Goal: Information Seeking & Learning: Learn about a topic

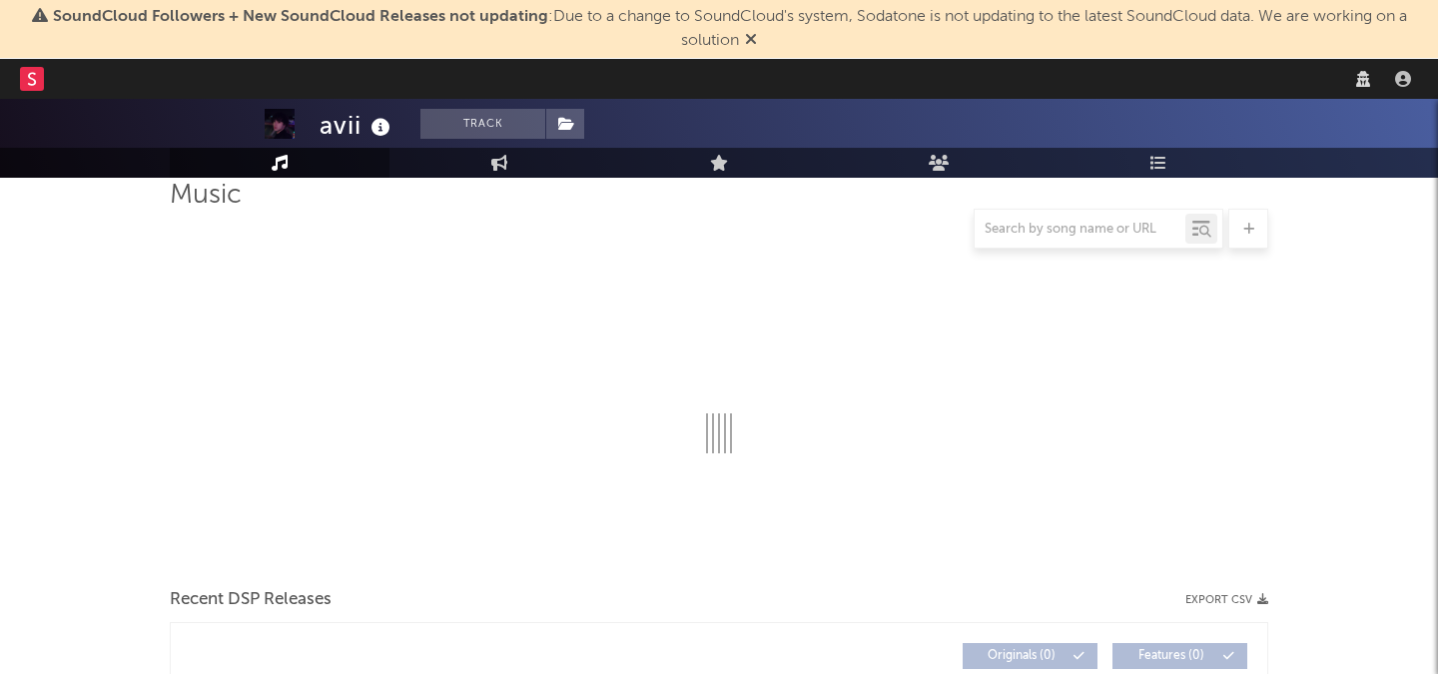
scroll to position [201, 0]
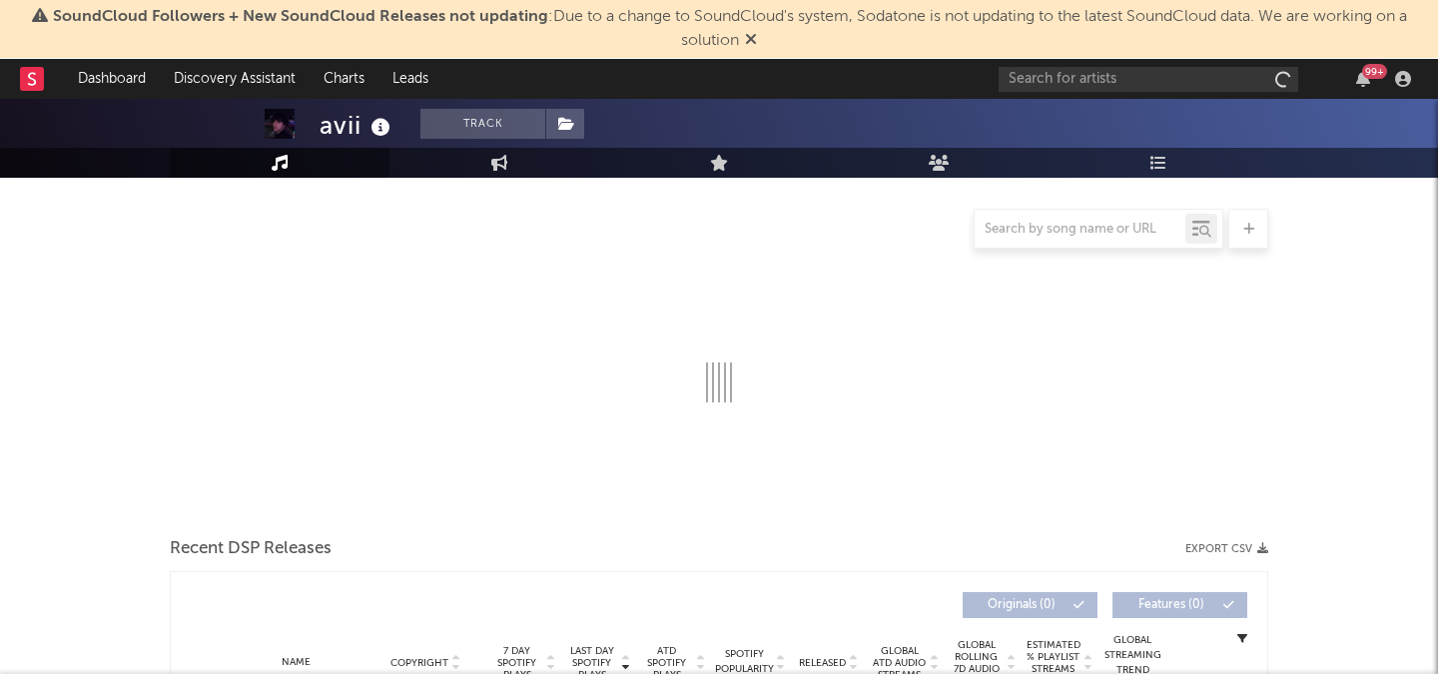
select select "1w"
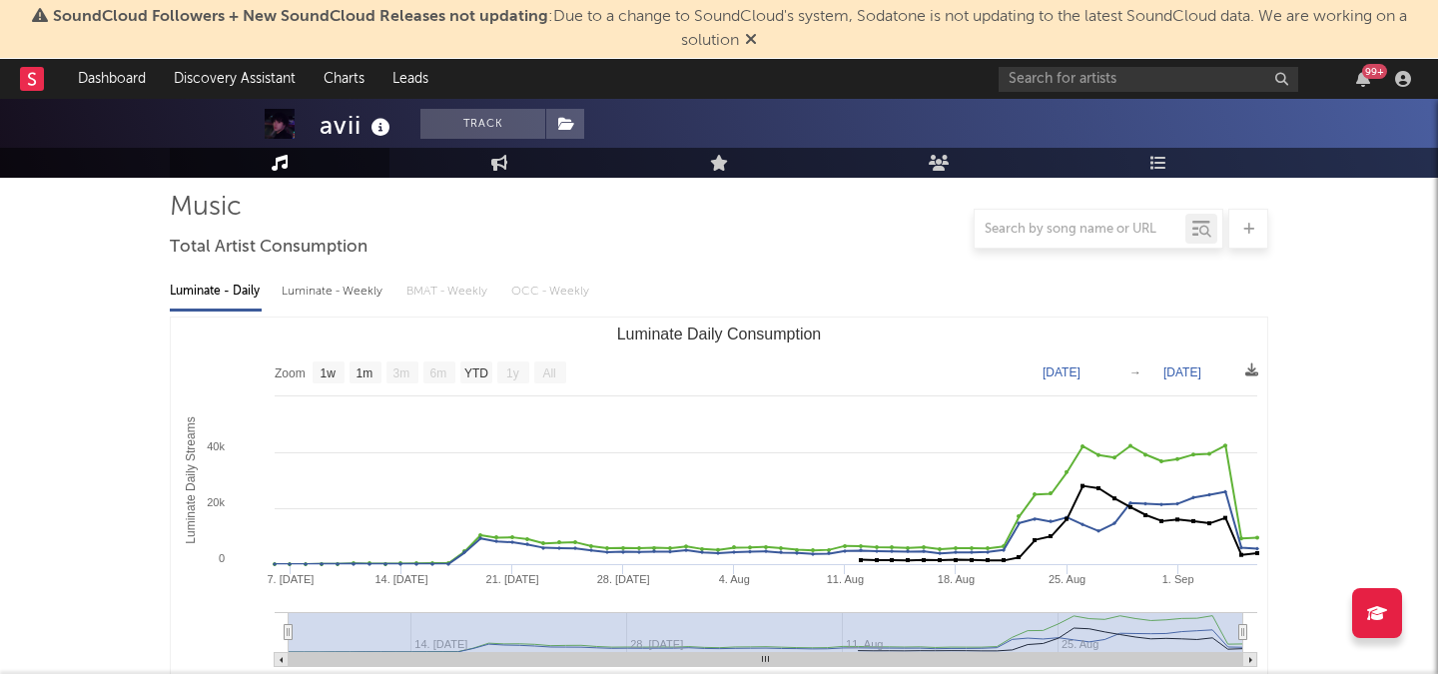
scroll to position [0, 0]
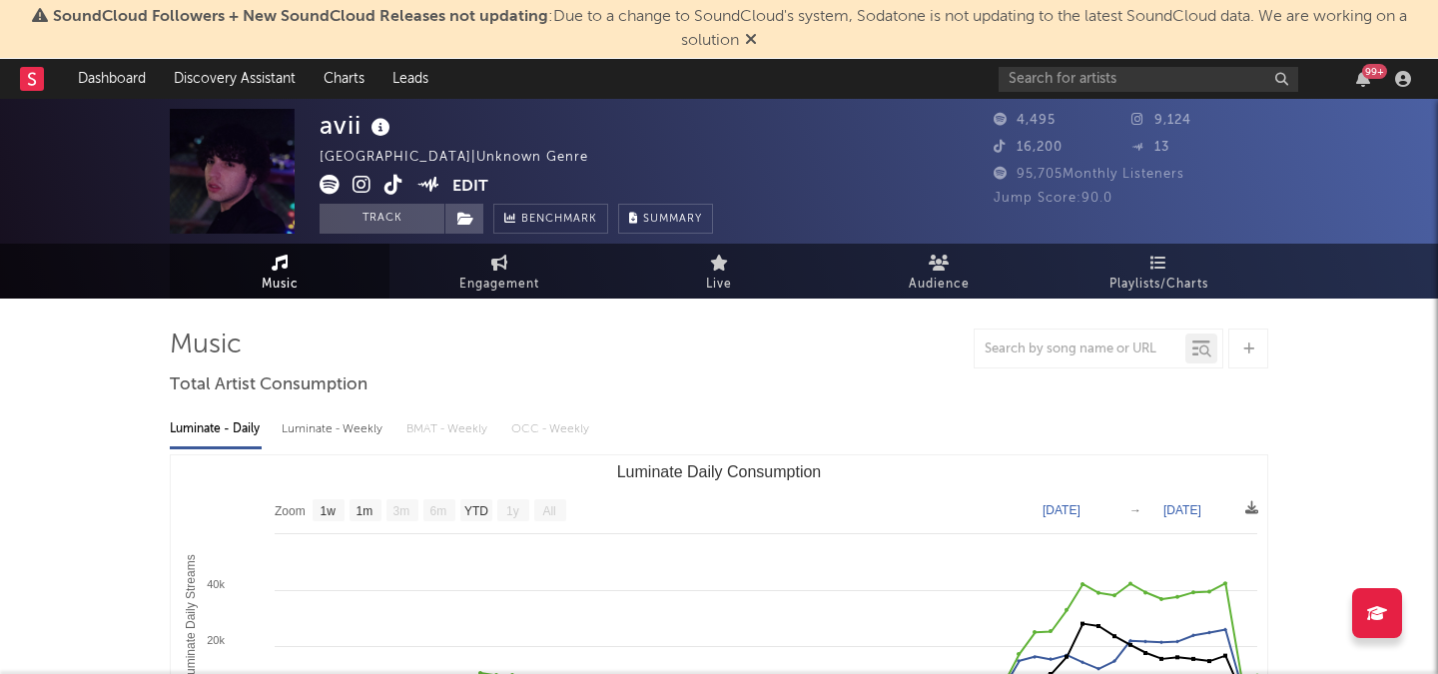
click at [402, 187] on icon at bounding box center [394, 185] width 19 height 20
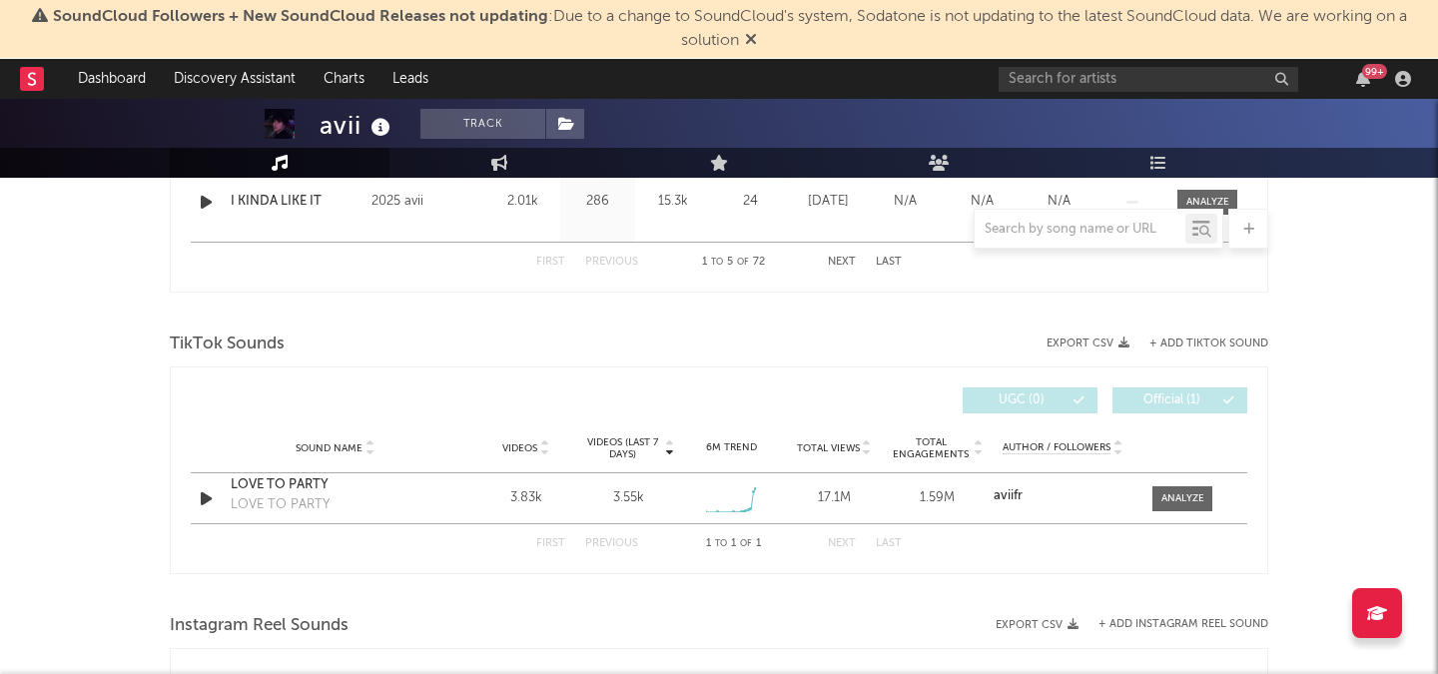
scroll to position [1223, 0]
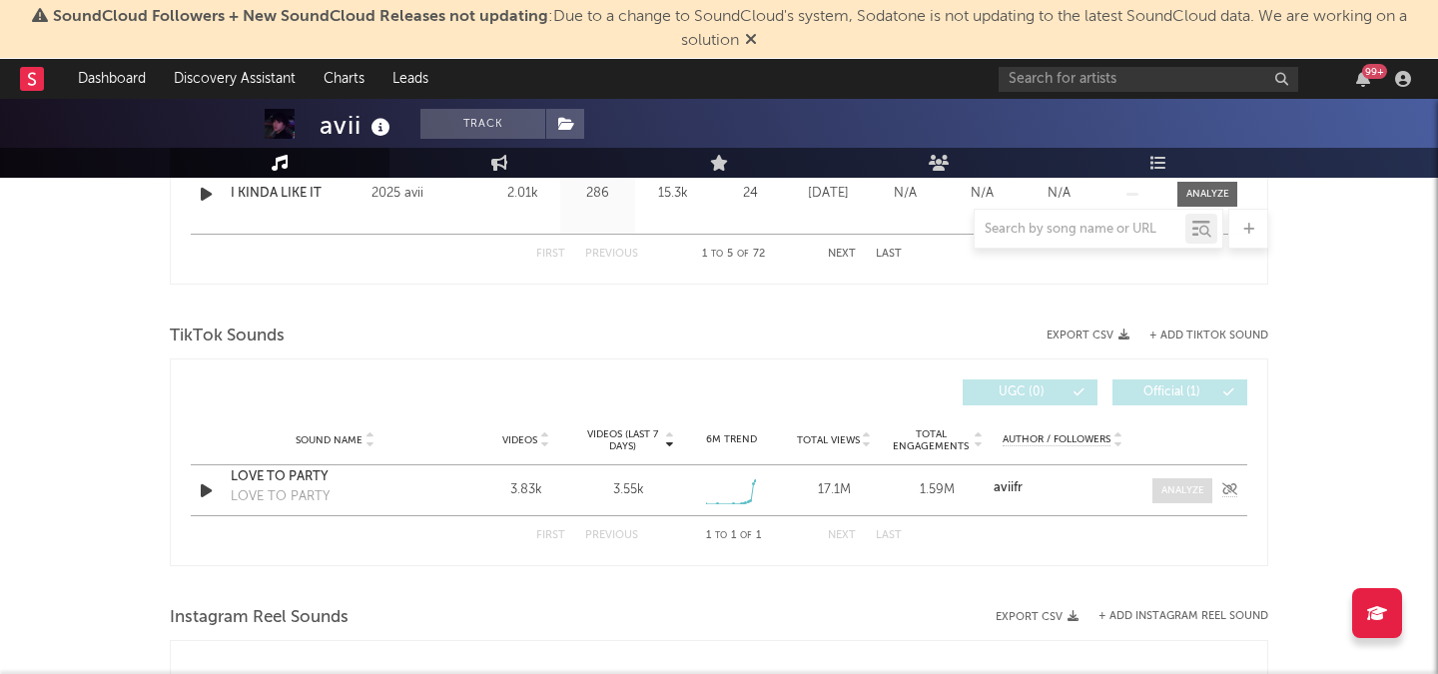
click at [1194, 485] on div at bounding box center [1183, 490] width 43 height 15
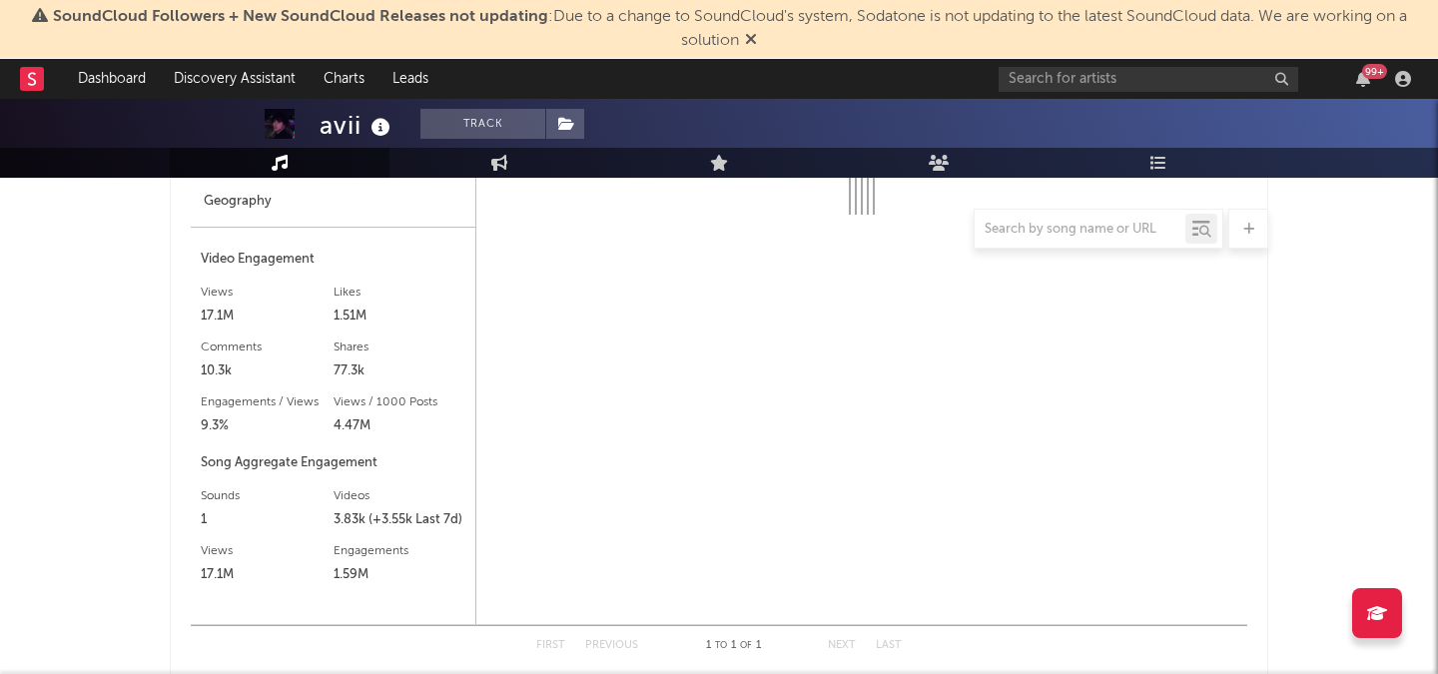
select select "1w"
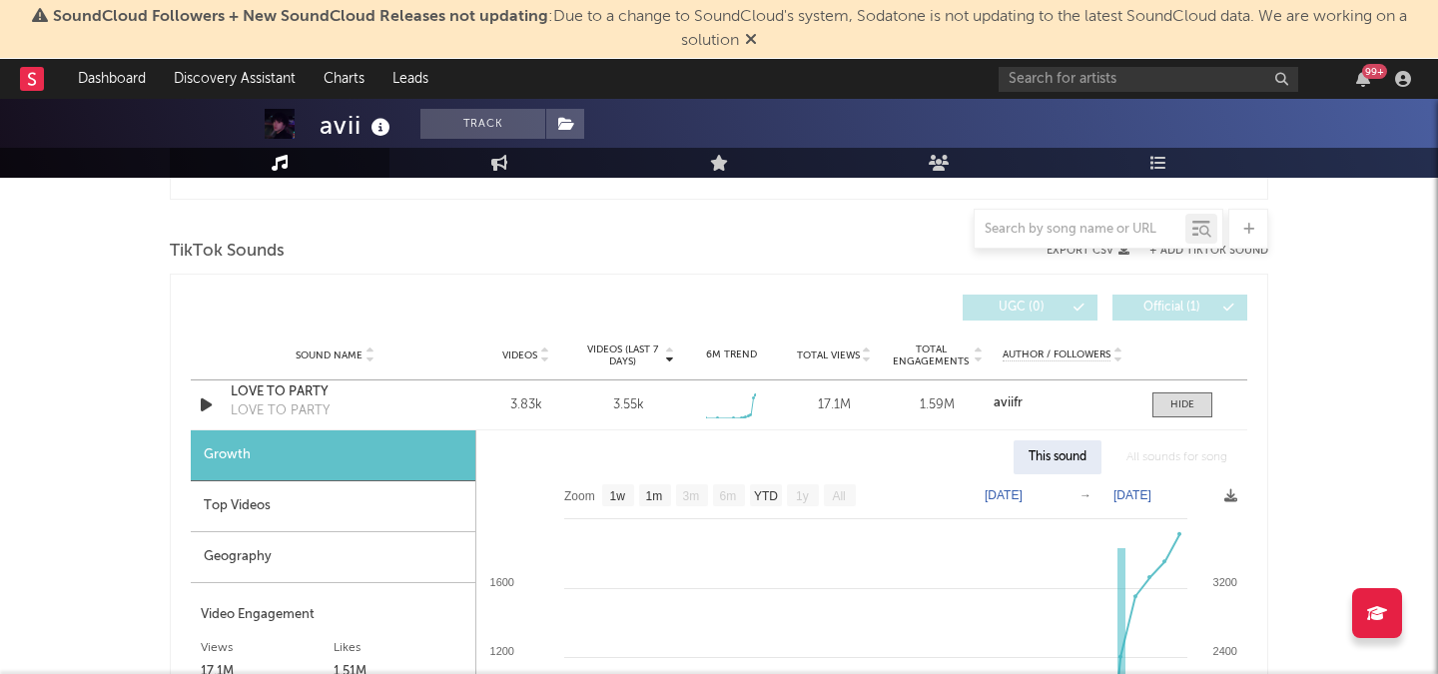
scroll to position [1305, 0]
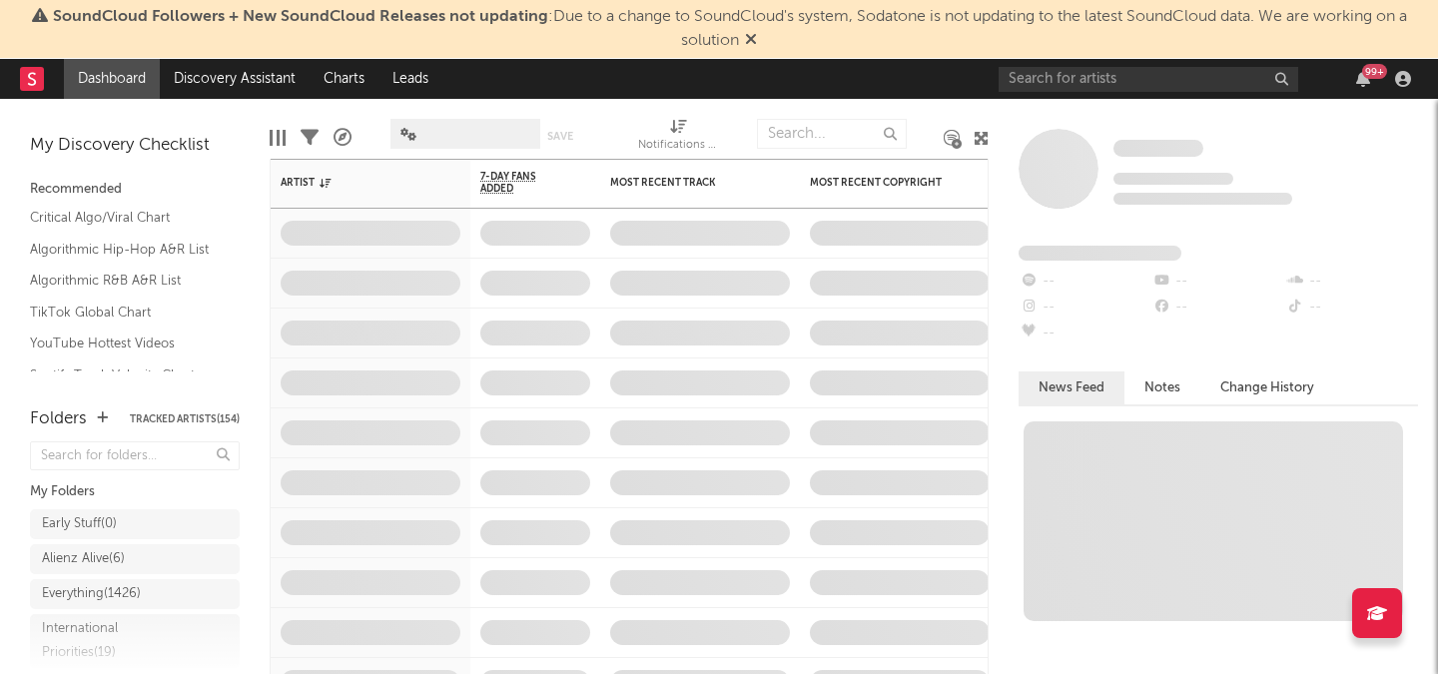
click at [1063, 63] on div "99 +" at bounding box center [1208, 79] width 419 height 40
click at [1041, 115] on div "Some Artist Tracking Since: [DATE] 0 fans this week 0 fans last week Fans Added…" at bounding box center [1213, 386] width 449 height 575
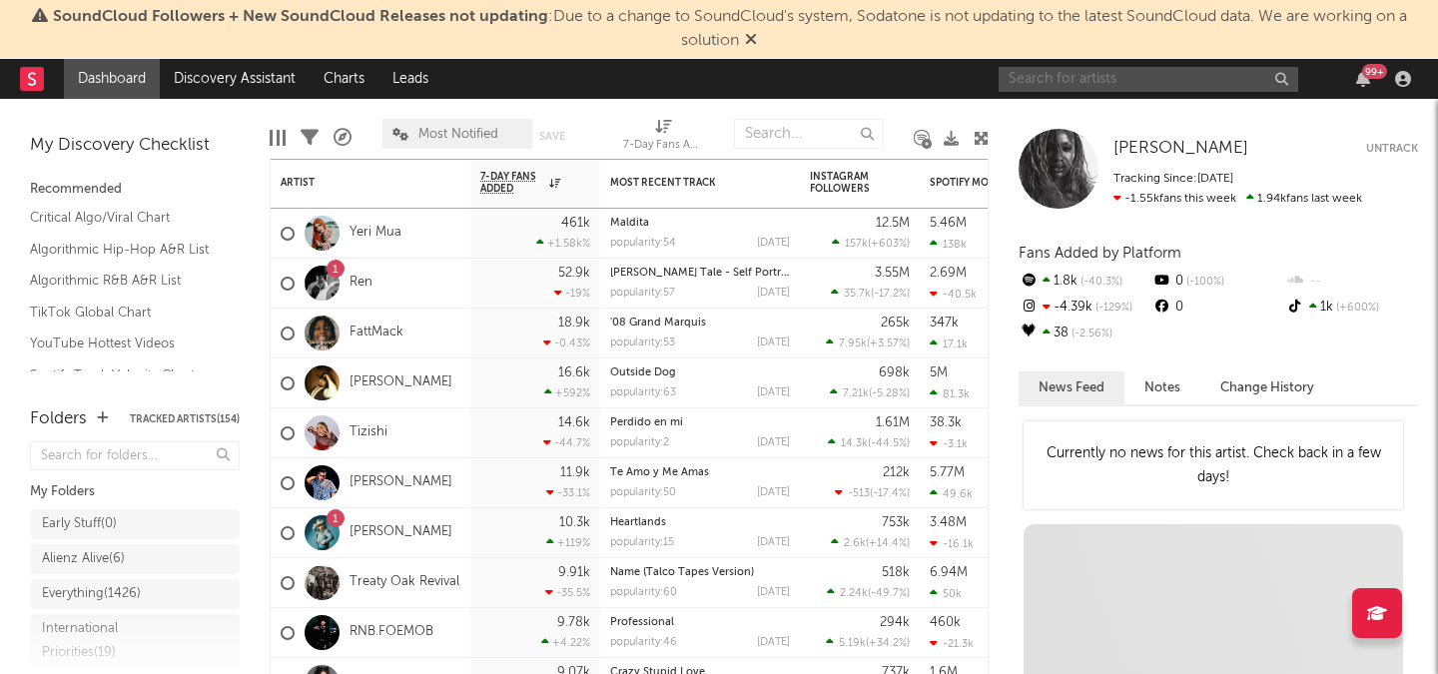
click at [1048, 87] on input "text" at bounding box center [1149, 79] width 300 height 25
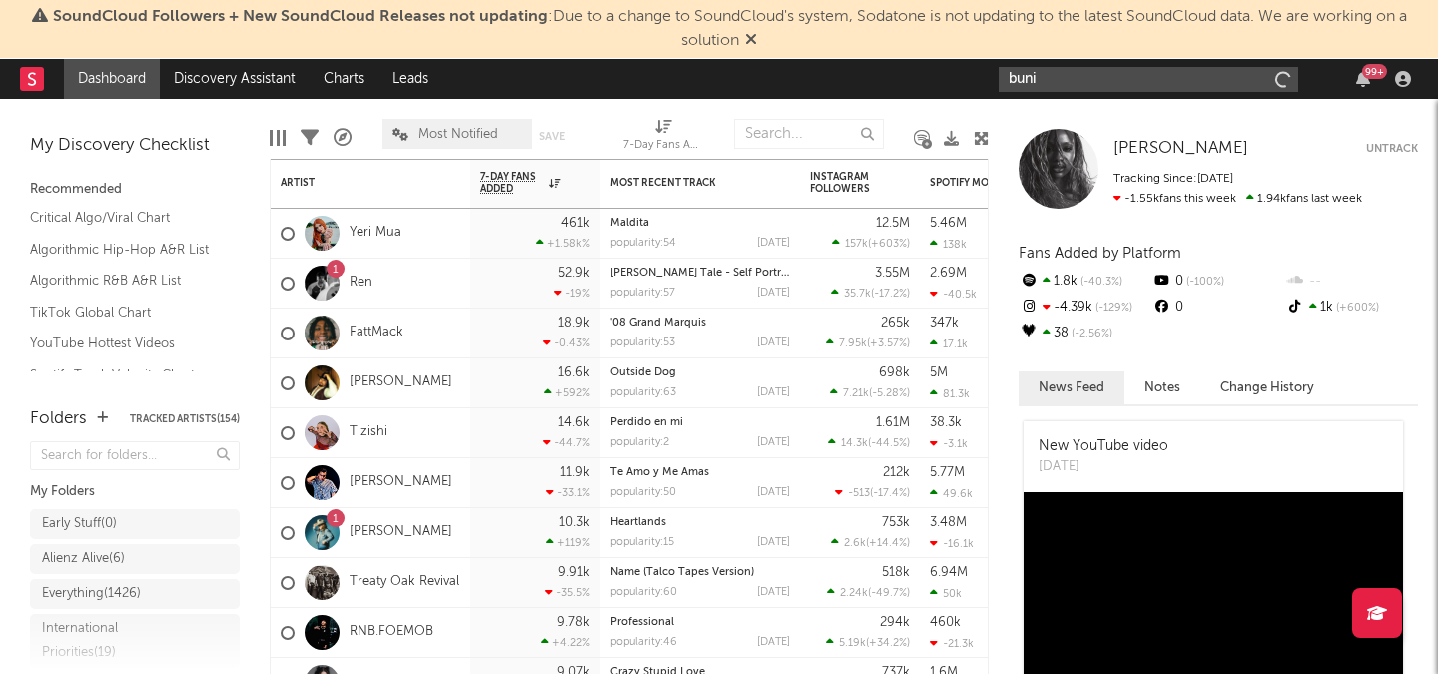
type input "bunii"
click at [1281, 78] on icon "button" at bounding box center [1280, 79] width 10 height 13
